Goal: Task Accomplishment & Management: Use online tool/utility

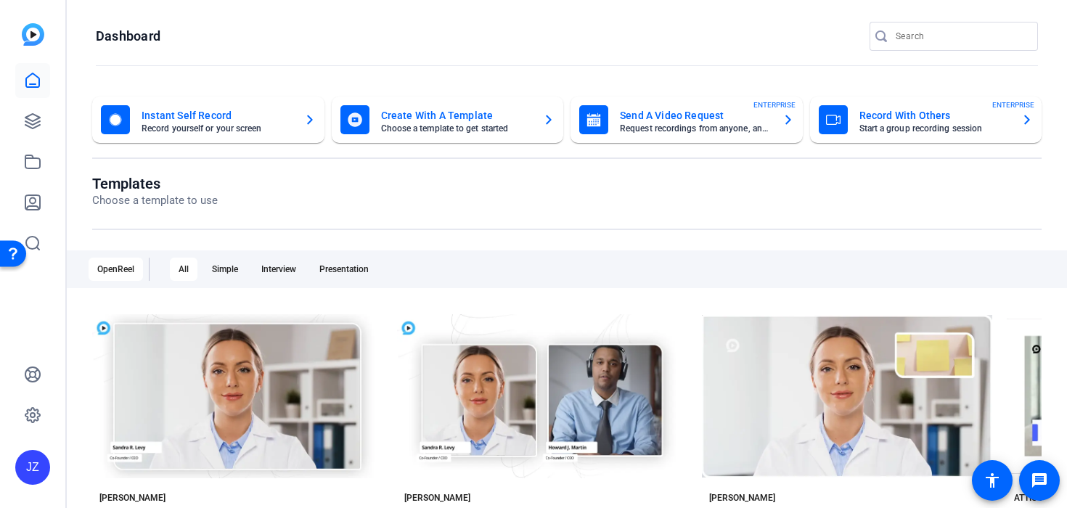
scroll to position [2, 0]
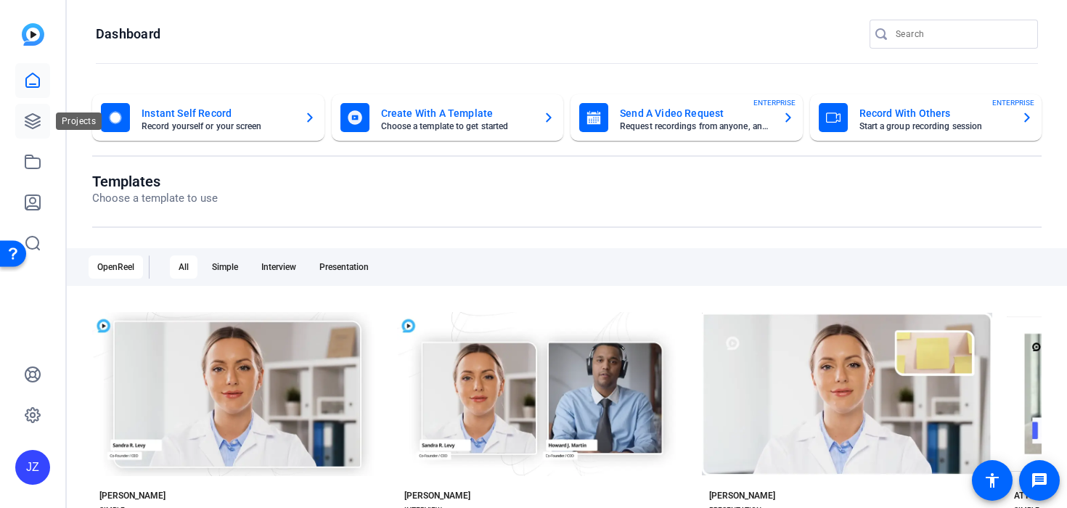
click at [34, 123] on icon at bounding box center [32, 121] width 15 height 15
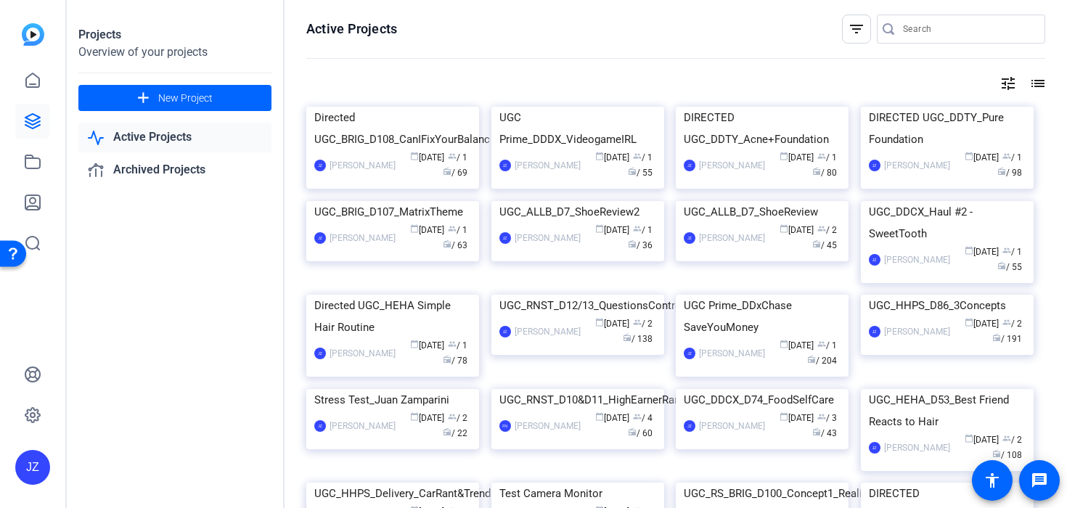
click at [181, 132] on link "Active Projects" at bounding box center [174, 138] width 193 height 30
click at [715, 107] on img at bounding box center [762, 107] width 173 height 0
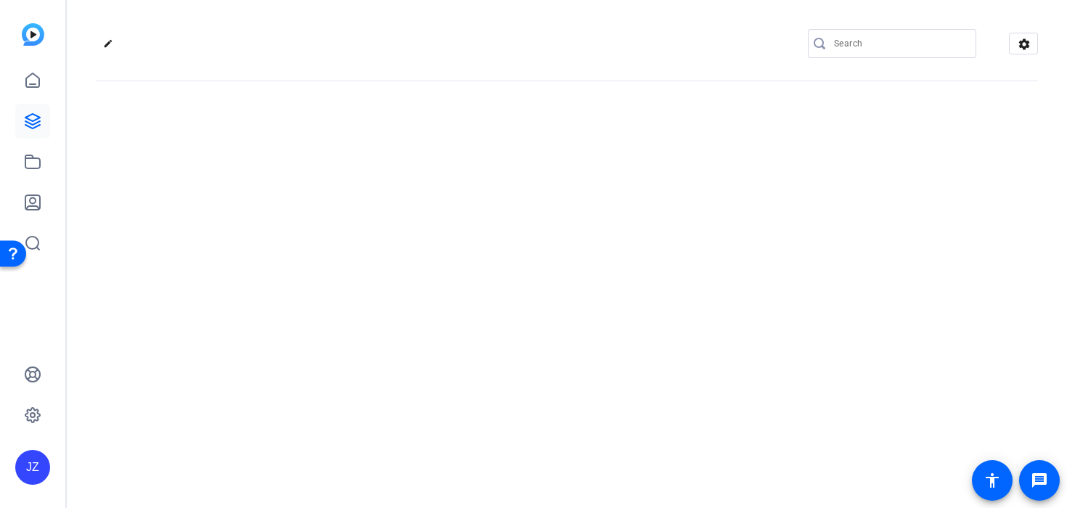
click at [715, 211] on div "edit settings" at bounding box center [567, 254] width 1000 height 508
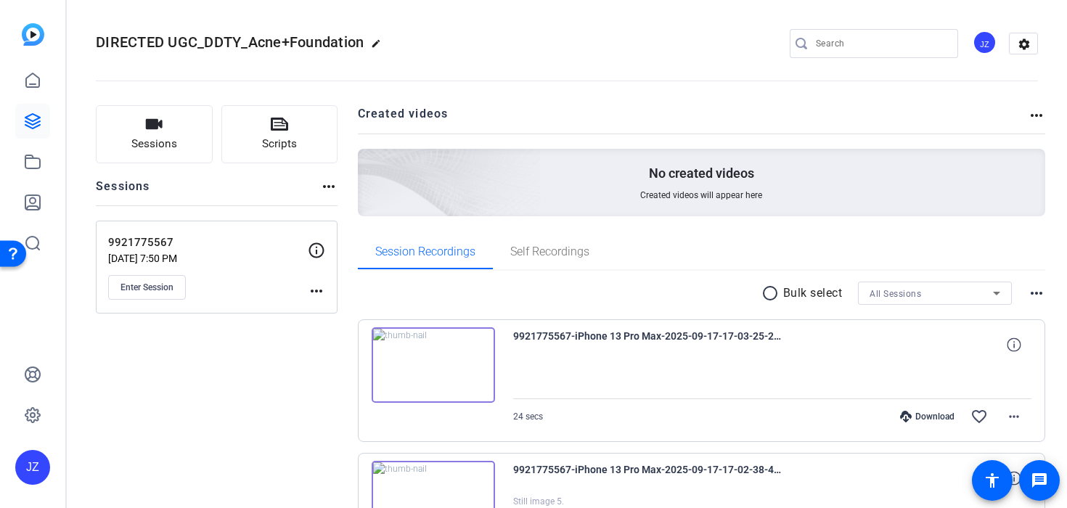
click at [615, 298] on div "radio_button_unchecked Bulk select All Sessions more_horiz" at bounding box center [702, 293] width 688 height 23
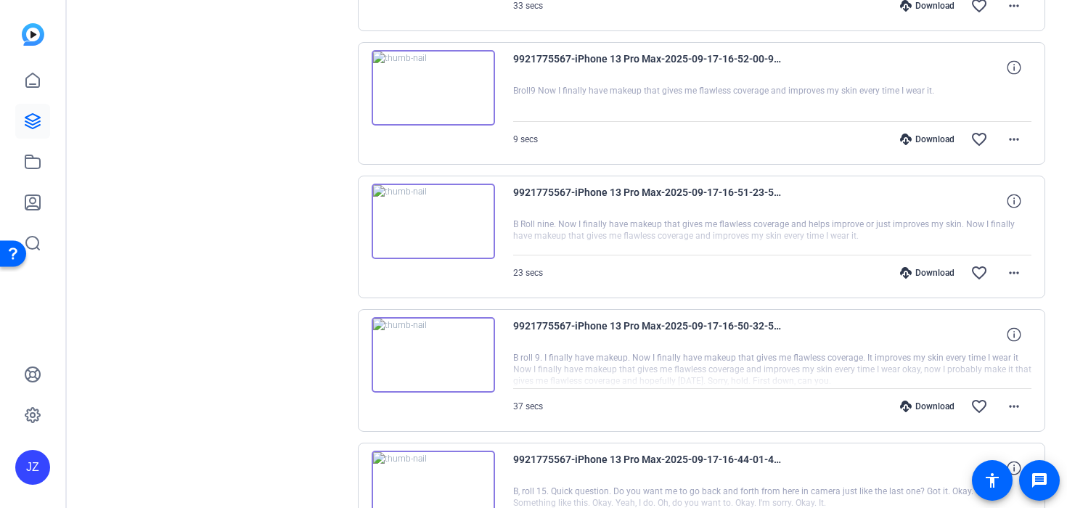
scroll to position [1227, 0]
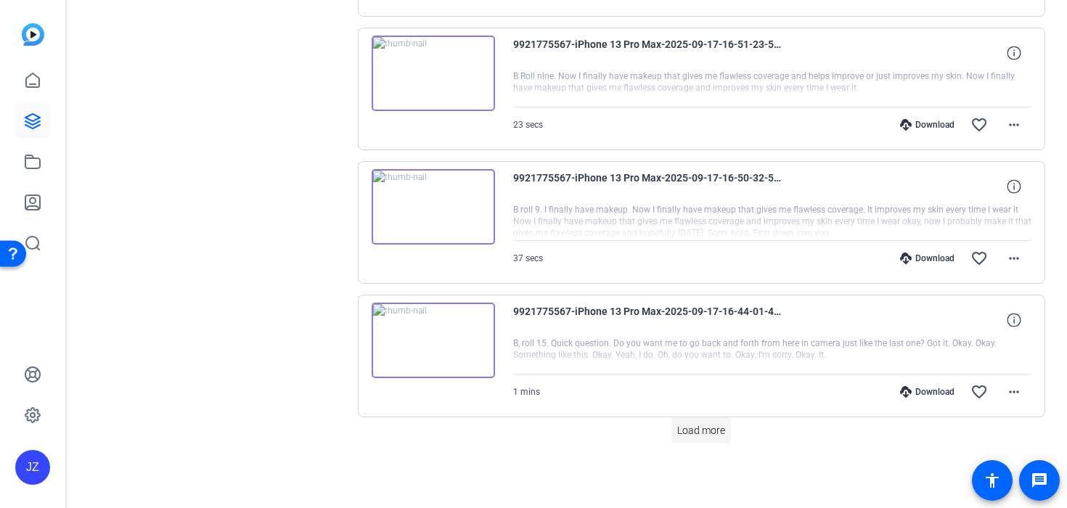
click at [693, 426] on span "Load more" at bounding box center [701, 430] width 48 height 15
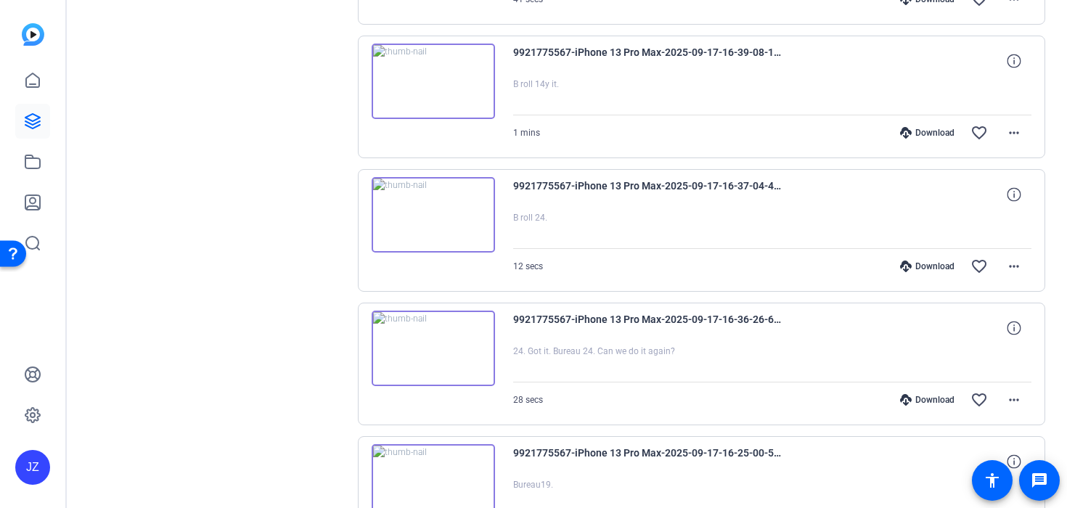
scroll to position [1882, 0]
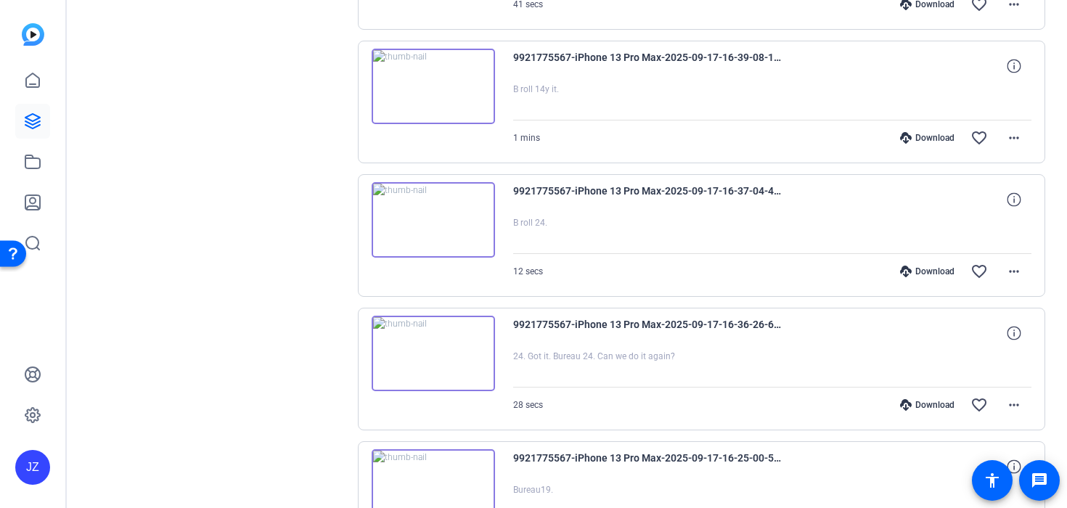
click at [438, 370] on img at bounding box center [433, 353] width 123 height 75
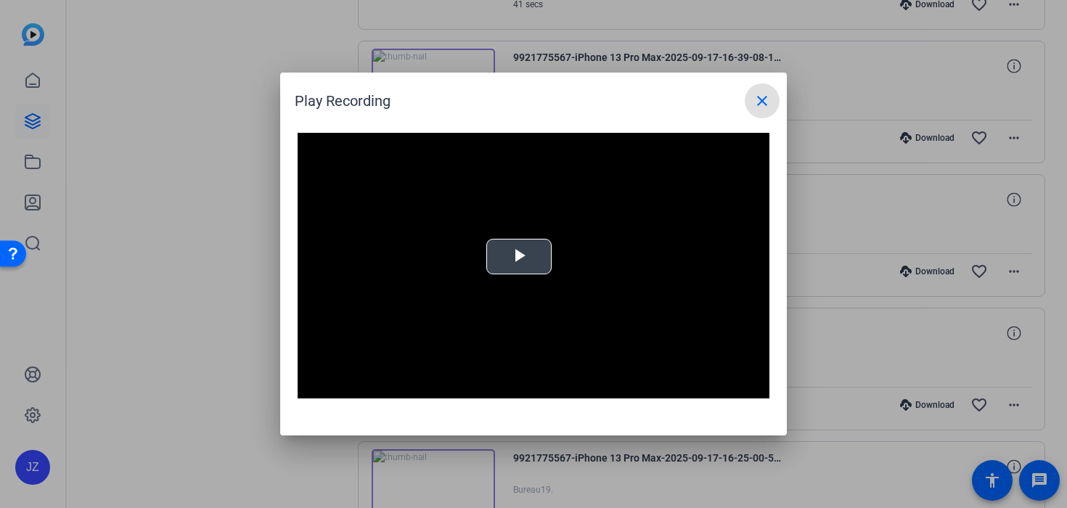
click at [519, 257] on span "Video Player" at bounding box center [519, 257] width 0 height 0
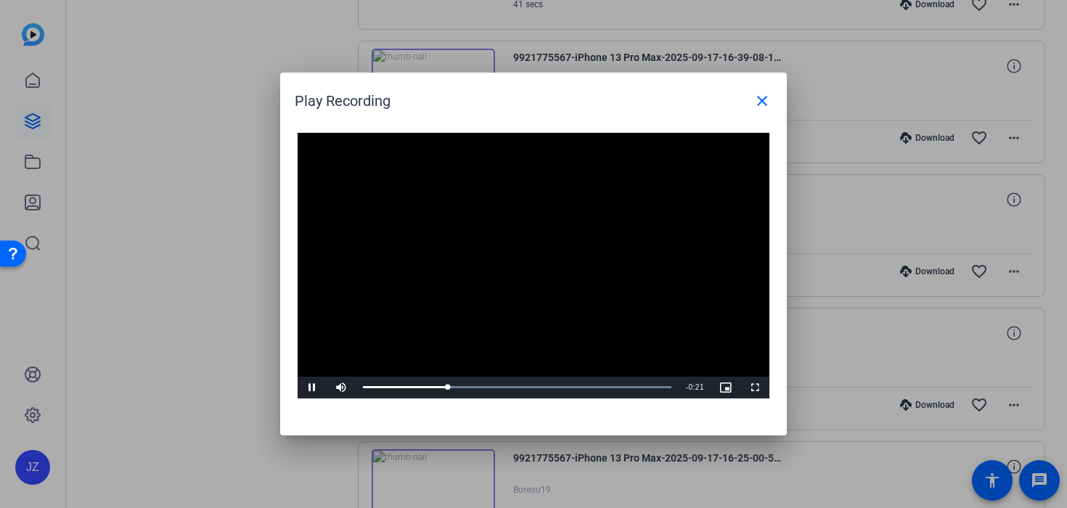
click at [846, 353] on div at bounding box center [533, 254] width 1067 height 508
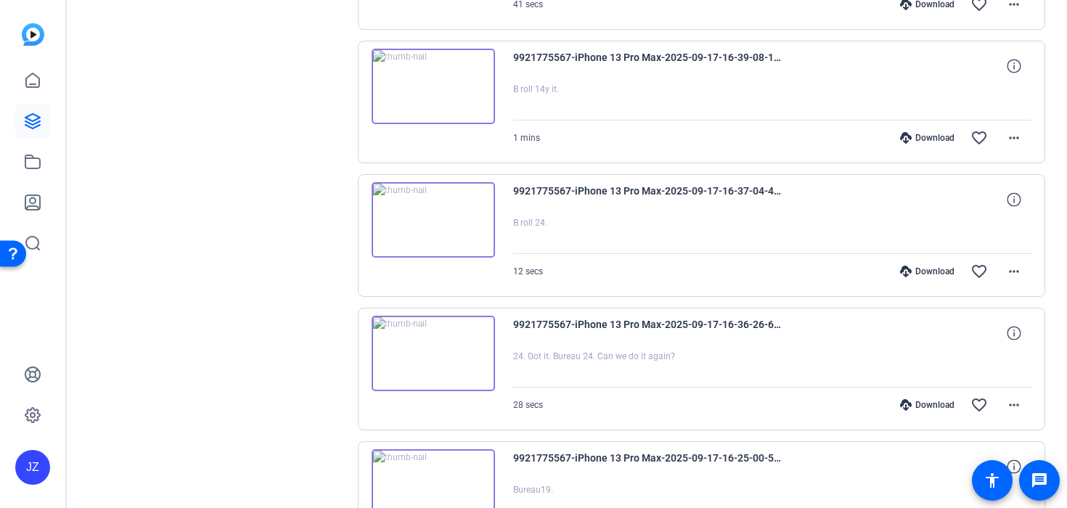
click at [441, 213] on img at bounding box center [433, 219] width 123 height 75
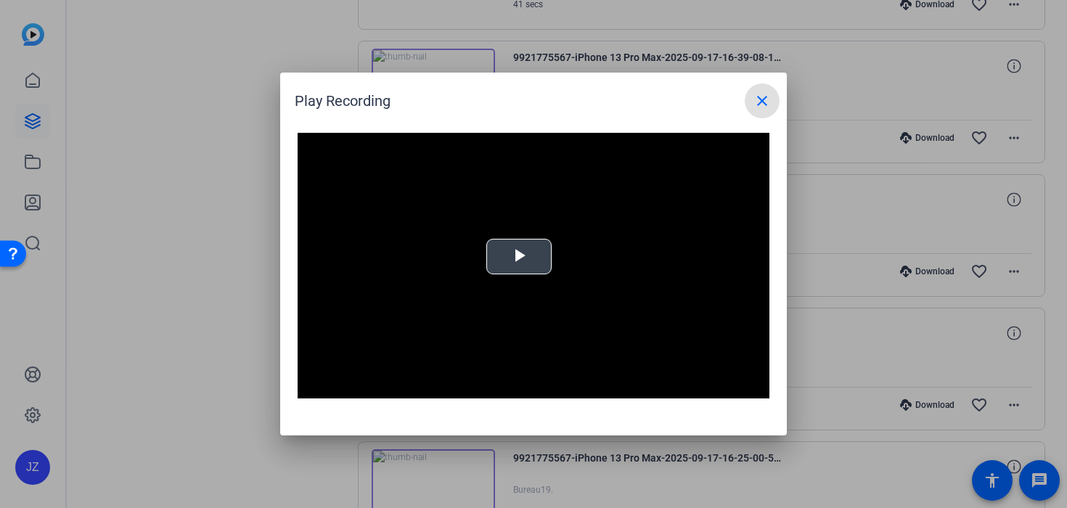
click at [478, 256] on video "Video Player" at bounding box center [534, 266] width 472 height 266
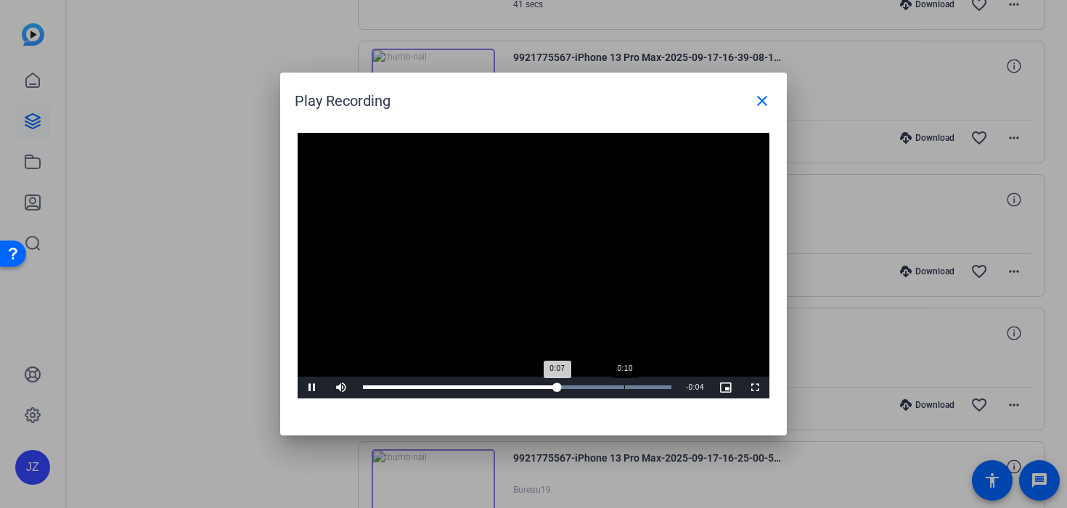
click at [624, 391] on div "Loaded : 100.00% 0:10 0:07" at bounding box center [517, 388] width 323 height 22
click at [581, 386] on div "Loaded : 100.00% 0:08 0:11" at bounding box center [517, 387] width 309 height 4
click at [498, 385] on div "0:08" at bounding box center [472, 387] width 218 height 4
click at [309, 388] on span "Video Player" at bounding box center [312, 388] width 29 height 0
click at [846, 328] on div at bounding box center [533, 254] width 1067 height 508
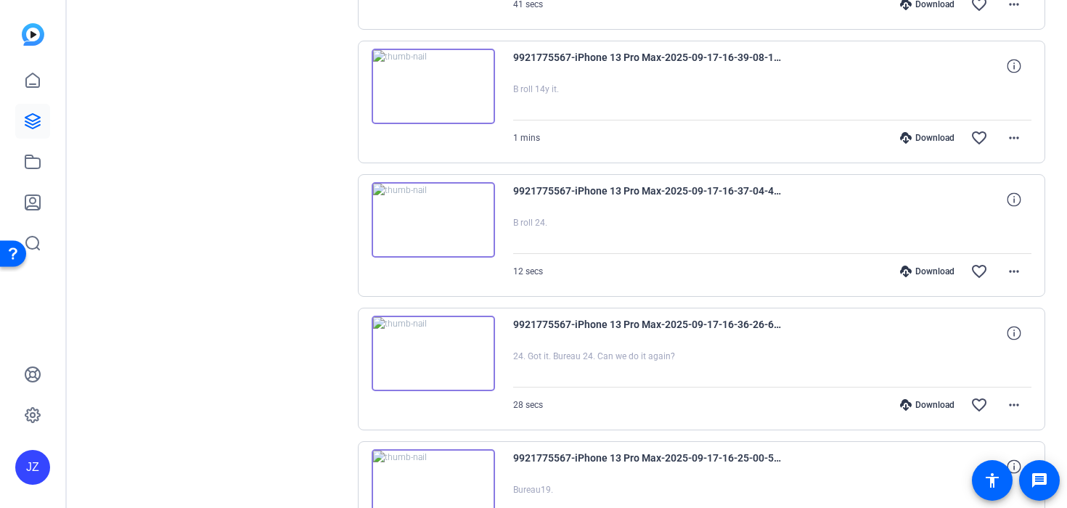
click at [934, 277] on div "Download" at bounding box center [927, 272] width 69 height 12
click at [430, 356] on img at bounding box center [433, 353] width 123 height 75
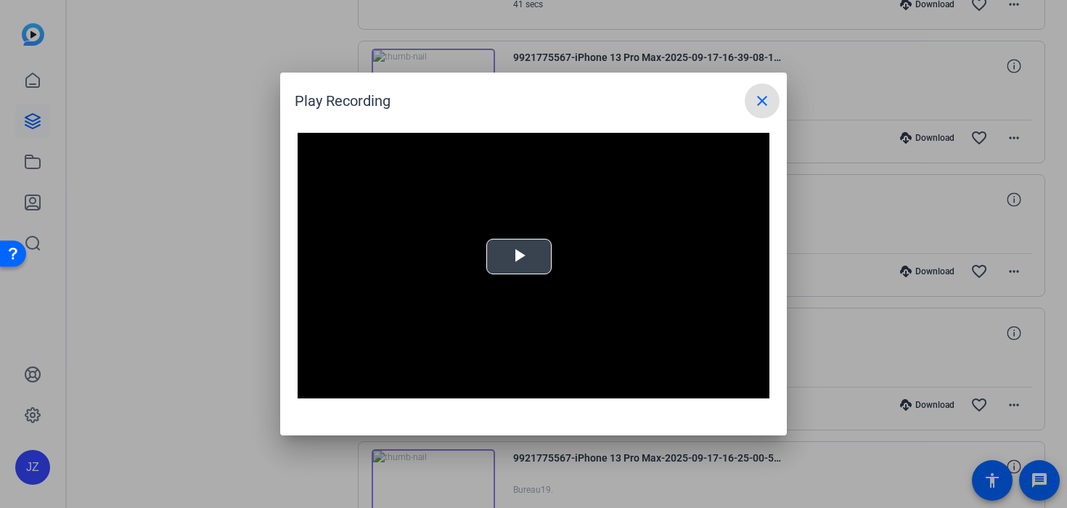
click at [531, 276] on video "Video Player" at bounding box center [534, 266] width 472 height 266
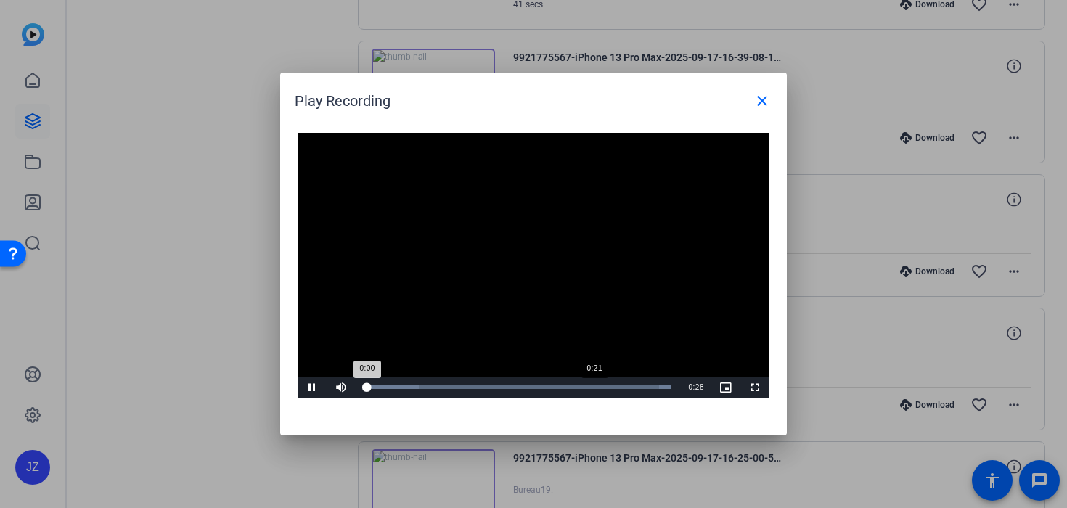
click at [594, 388] on div "0:21" at bounding box center [594, 387] width 1 height 4
click at [820, 330] on div at bounding box center [533, 254] width 1067 height 508
